Goal: Find specific fact: Find specific fact

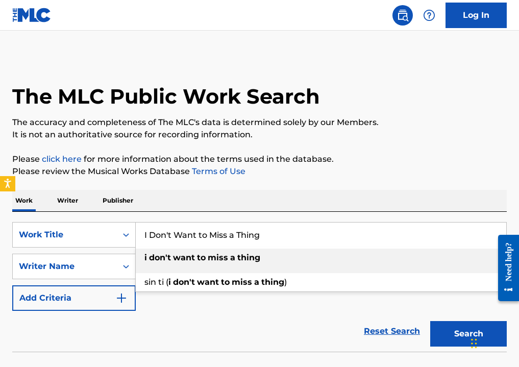
type input "I Don't Want to Miss a Thing"
click at [268, 196] on div "Work Writer Publisher" at bounding box center [259, 200] width 494 height 21
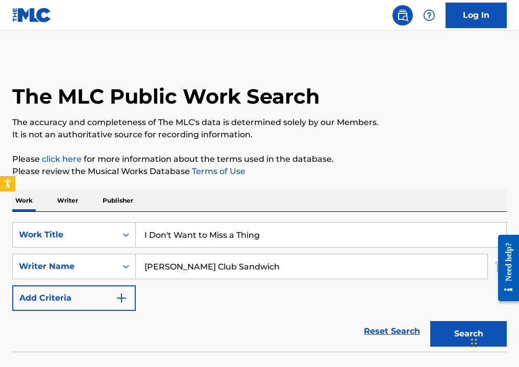
click at [224, 269] on input "[PERSON_NAME] Club Sandwich" at bounding box center [311, 266] width 351 height 24
paste input "[PERSON_NAME]"
type input "[PERSON_NAME]"
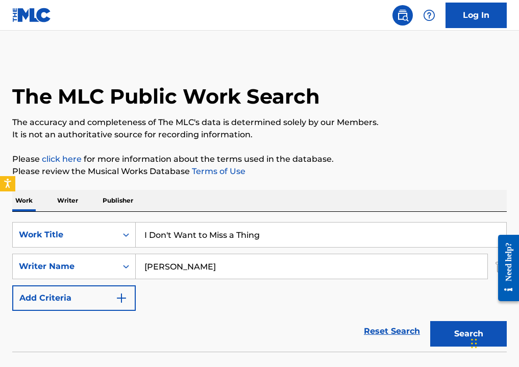
click at [329, 200] on div "Work Writer Publisher" at bounding box center [259, 200] width 494 height 21
click at [458, 331] on button "Search" at bounding box center [468, 333] width 76 height 25
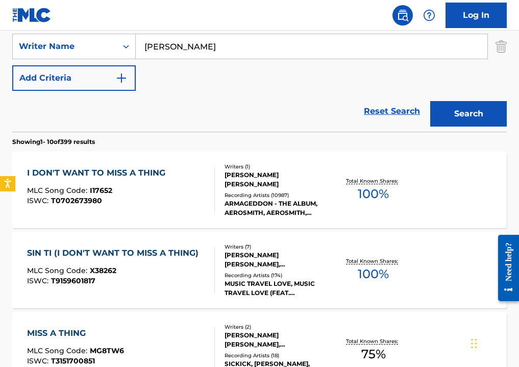
scroll to position [221, 0]
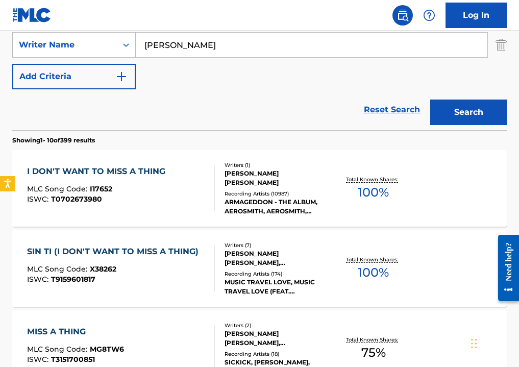
click at [296, 203] on div "ARMAGEDDON - THE ALBUM, AEROSMITH, AEROSMITH, AEROSMITH, AEROSMITH, [PERSON_NAM…" at bounding box center [278, 206] width 108 height 18
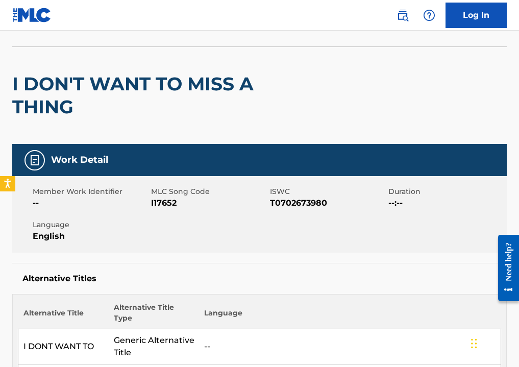
scroll to position [49, 0]
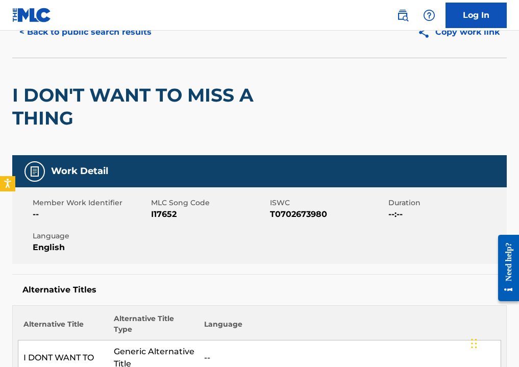
click at [162, 215] on span "I17652" at bounding box center [209, 214] width 116 height 12
copy span "I17652"
click at [135, 33] on button "< Back to public search results" at bounding box center [85, 31] width 146 height 25
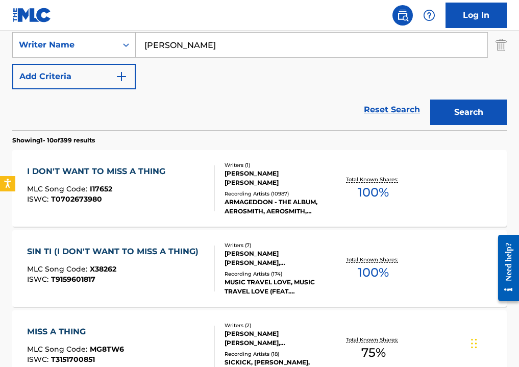
scroll to position [151, 0]
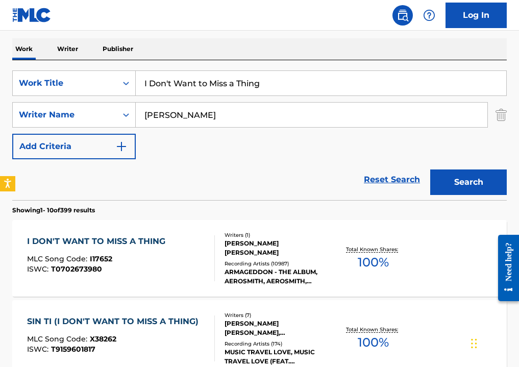
click at [235, 268] on div "ARMAGEDDON - THE ALBUM, AEROSMITH, AEROSMITH, AEROSMITH, AEROSMITH, [PERSON_NAM…" at bounding box center [278, 276] width 108 height 18
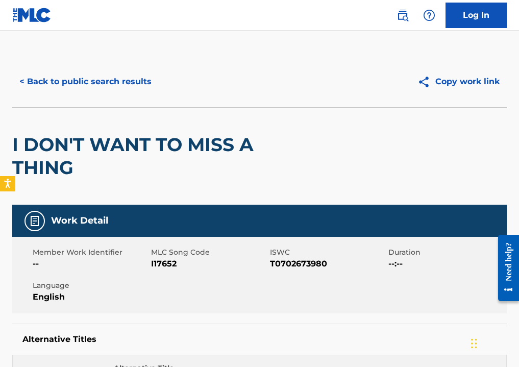
click at [167, 265] on span "I17652" at bounding box center [209, 263] width 116 height 12
copy span "I17652"
click at [136, 84] on button "< Back to public search results" at bounding box center [85, 81] width 146 height 25
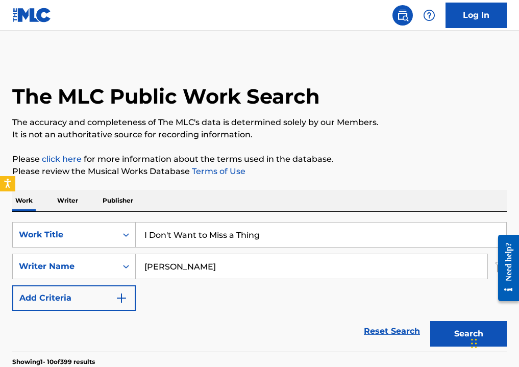
scroll to position [151, 0]
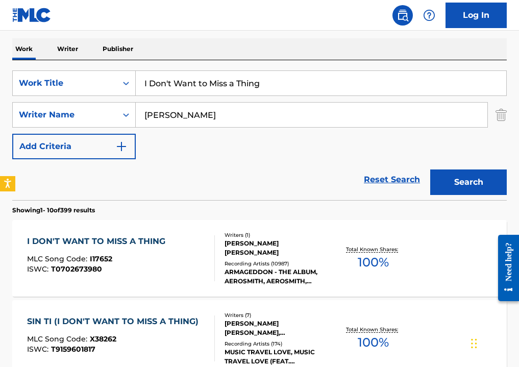
click at [227, 248] on div "[PERSON_NAME] [PERSON_NAME]" at bounding box center [278, 248] width 108 height 18
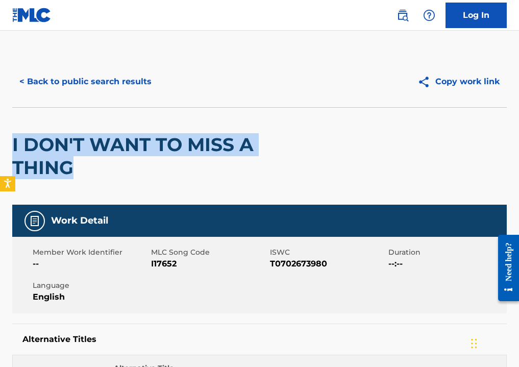
drag, startPoint x: 3, startPoint y: 140, endPoint x: 134, endPoint y: 164, distance: 132.8
copy h2 "I DON'T WANT TO MISS A THING"
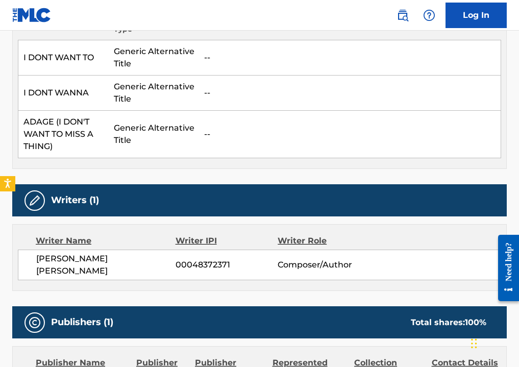
scroll to position [388, 0]
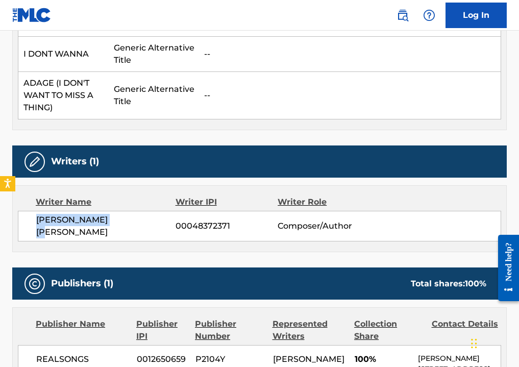
drag, startPoint x: 29, startPoint y: 224, endPoint x: 156, endPoint y: 215, distance: 127.2
click at [137, 220] on div "[PERSON_NAME] [PERSON_NAME] 00048372371 Composer/Author" at bounding box center [259, 226] width 483 height 31
copy span "[PERSON_NAME] [PERSON_NAME]"
